Goal: Transaction & Acquisition: Subscribe to service/newsletter

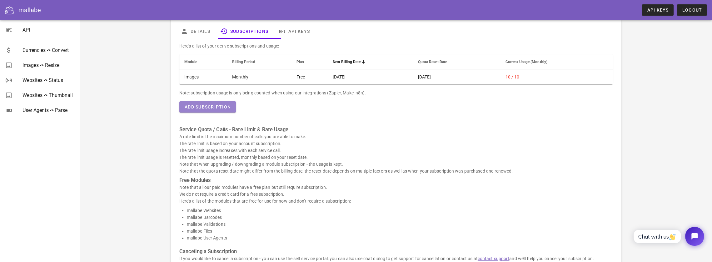
click at [230, 110] on button "Add Subscription" at bounding box center [207, 106] width 57 height 11
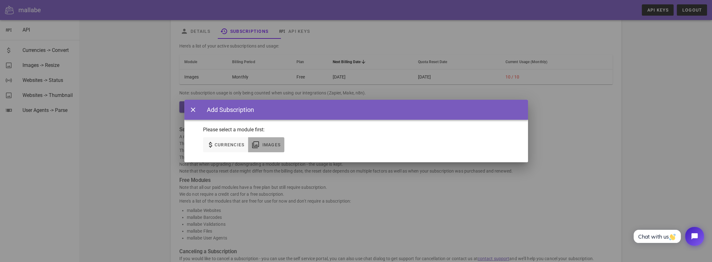
click at [271, 142] on span "Images" at bounding box center [271, 144] width 19 height 5
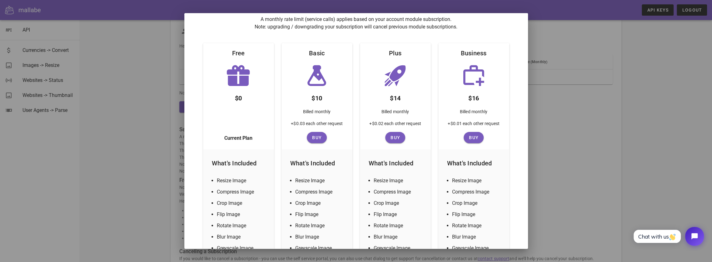
scroll to position [62, 0]
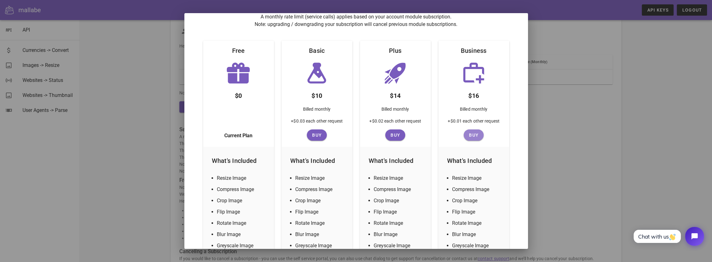
click at [353, 137] on span "Buy" at bounding box center [473, 134] width 15 height 5
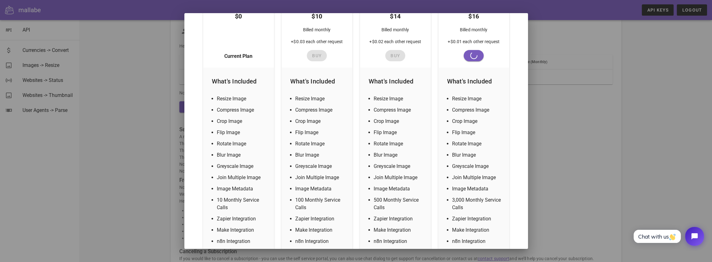
scroll to position [187, 0]
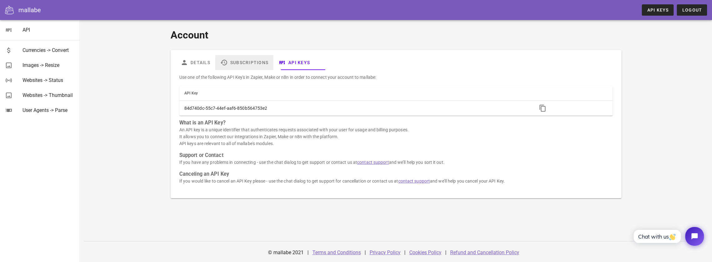
click at [257, 62] on link "Subscriptions" at bounding box center [244, 62] width 58 height 15
